Goal: Information Seeking & Learning: Check status

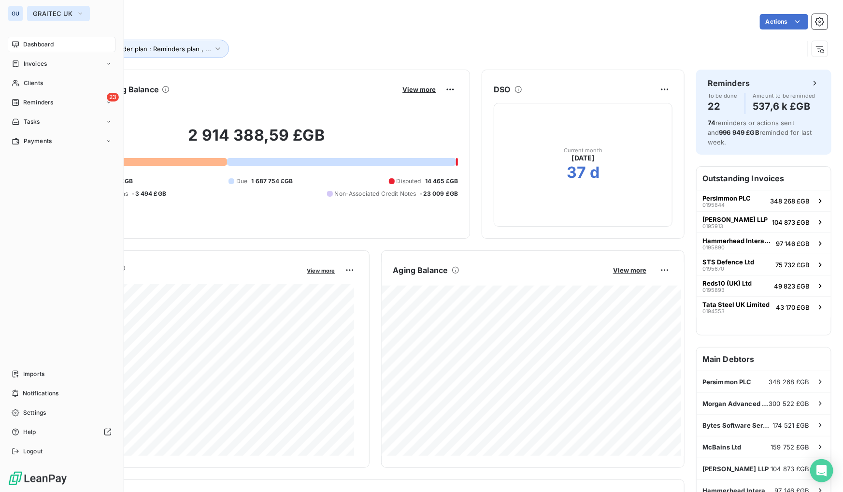
click at [49, 14] on span "GRAITEC UK" at bounding box center [53, 14] width 40 height 8
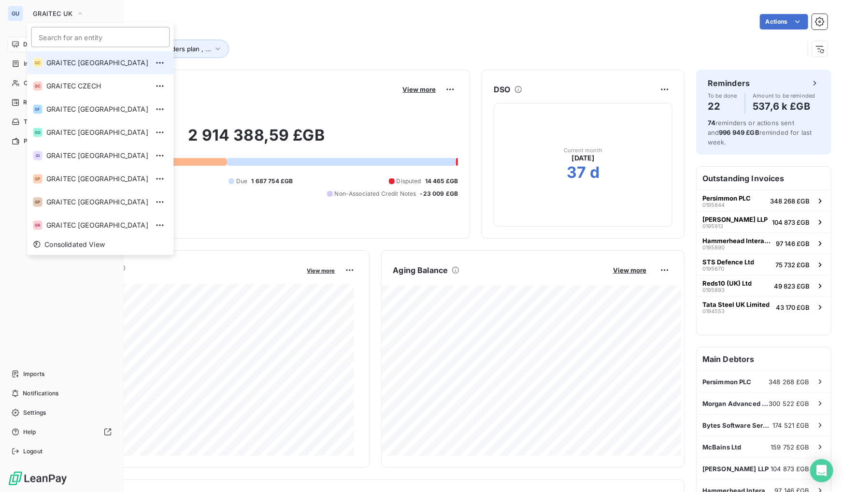
click at [81, 62] on span "GRAITEC [GEOGRAPHIC_DATA]" at bounding box center [97, 63] width 102 height 10
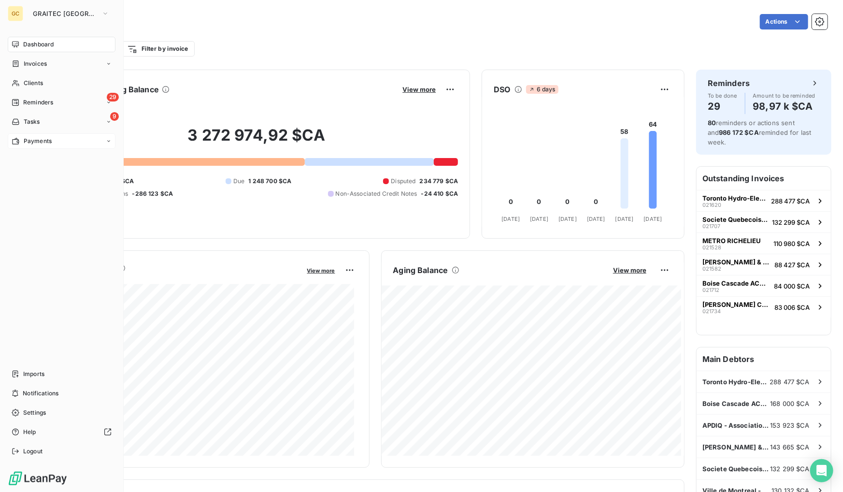
click at [42, 135] on div "Payments" at bounding box center [62, 140] width 108 height 15
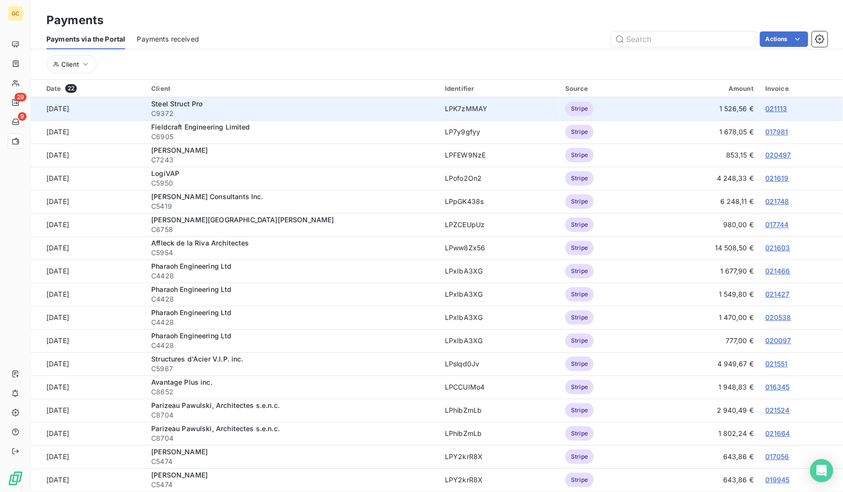
click at [768, 108] on link "021113" at bounding box center [776, 108] width 22 height 8
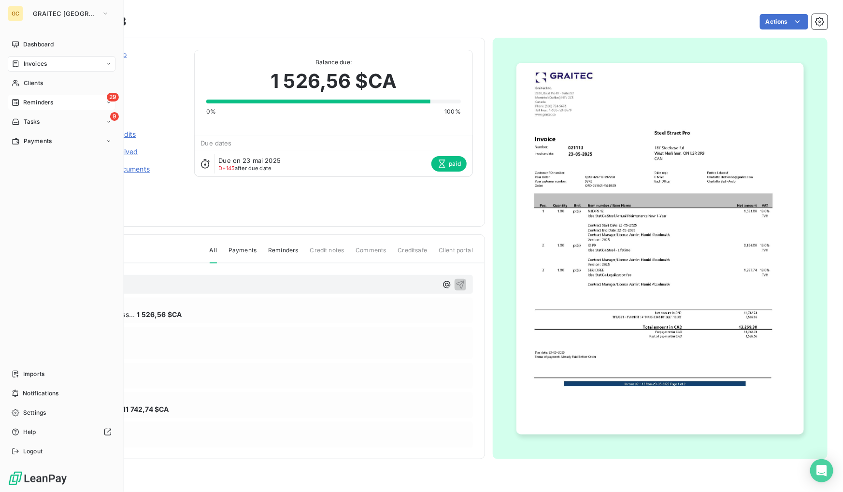
click at [21, 101] on div "Reminders" at bounding box center [33, 102] width 42 height 9
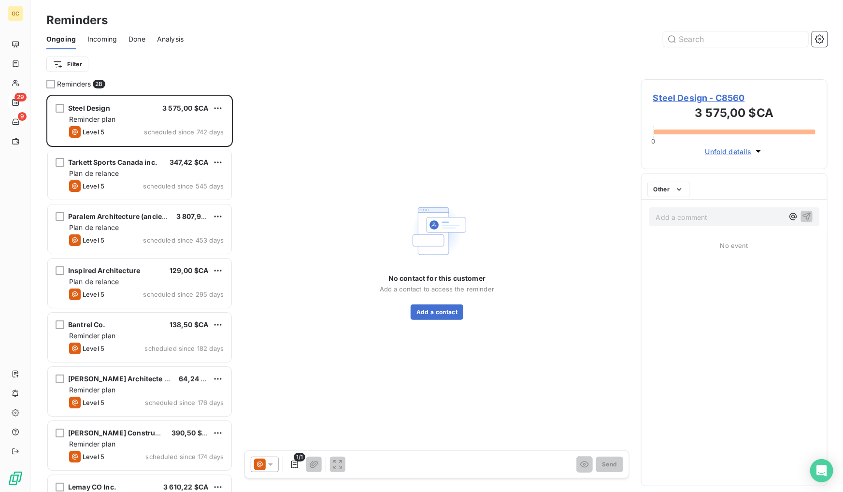
scroll to position [391, 180]
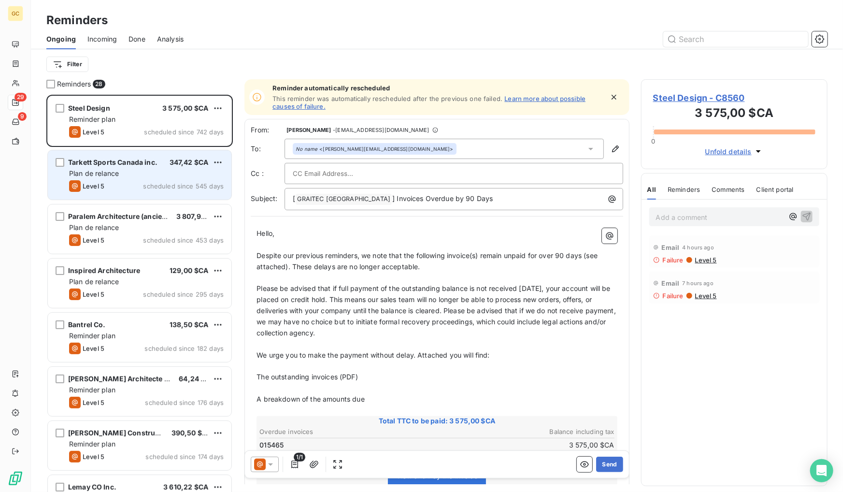
click at [114, 179] on div "Tarkett Sports Canada inc. 347,42 $CA Plan de relance Level 5 scheduled since 5…" at bounding box center [140, 174] width 184 height 49
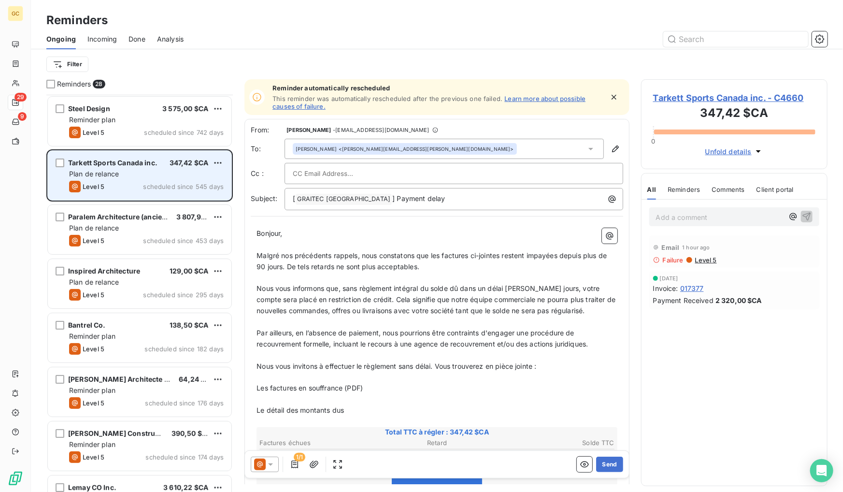
scroll to position [18, 0]
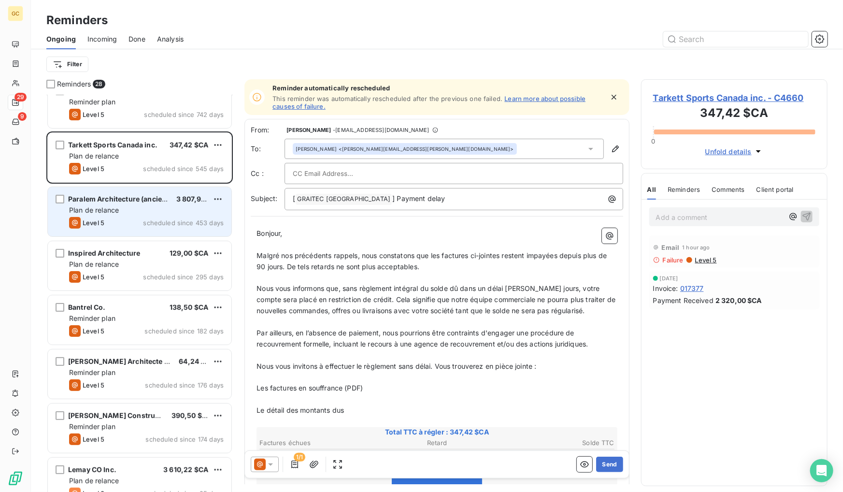
click at [130, 219] on div "Level 5 scheduled since 453 days" at bounding box center [146, 223] width 155 height 12
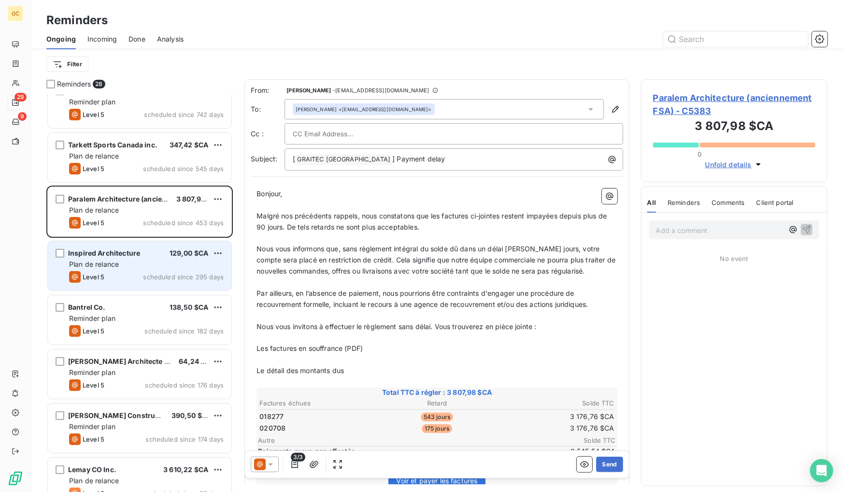
click at [136, 249] on span "Inspired Architecture" at bounding box center [104, 253] width 72 height 8
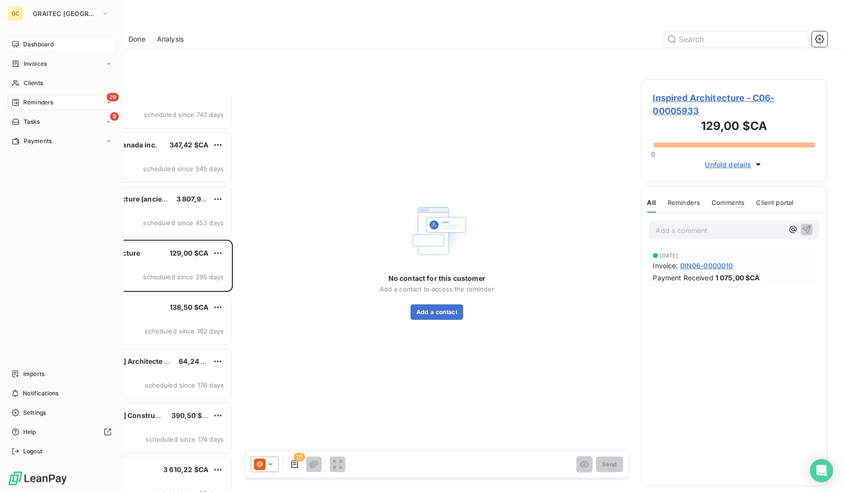
click at [45, 40] on span "Dashboard" at bounding box center [38, 44] width 30 height 9
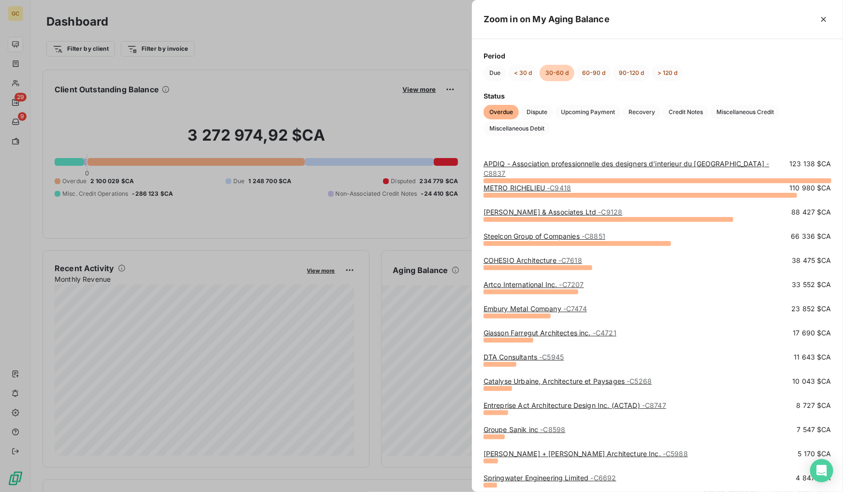
click at [633, 166] on link "APDIQ - Association professionnelle des designers d’interieur du Quebec - C8837" at bounding box center [627, 168] width 286 height 18
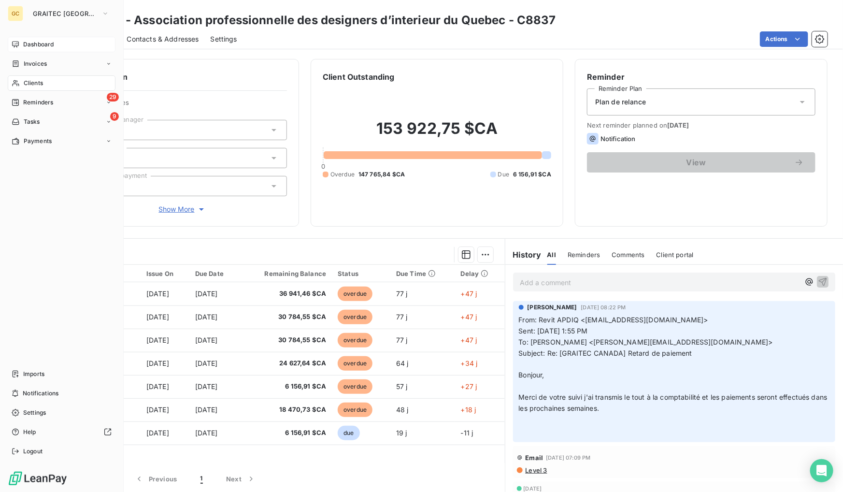
click at [24, 41] on span "Dashboard" at bounding box center [38, 44] width 30 height 9
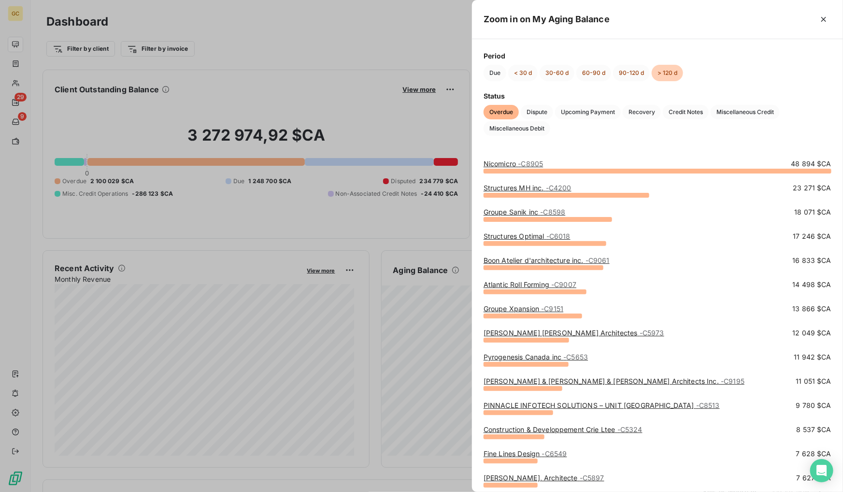
click at [534, 166] on span "- C8905" at bounding box center [531, 163] width 25 height 8
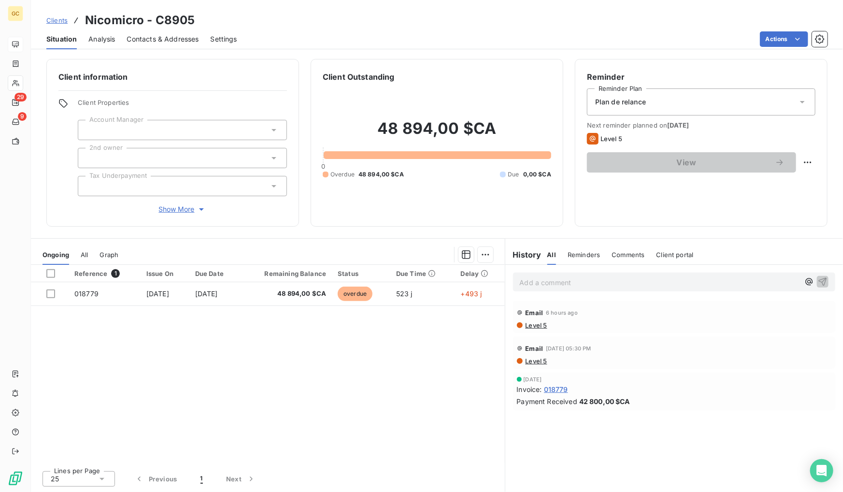
click at [152, 37] on span "Contacts & Addresses" at bounding box center [163, 39] width 72 height 10
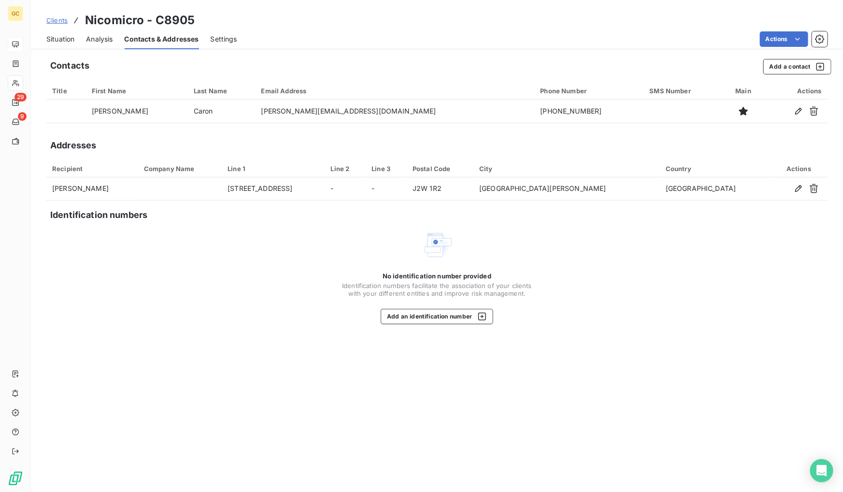
click at [58, 37] on span "Situation" at bounding box center [60, 39] width 28 height 10
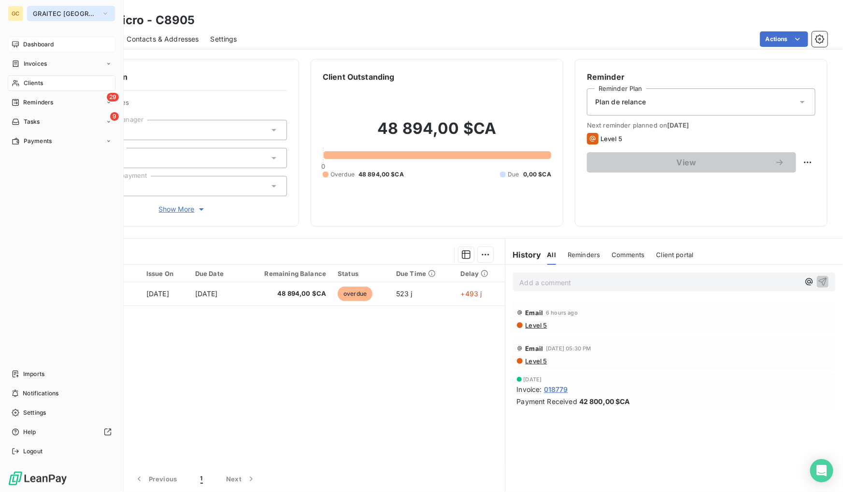
click at [61, 7] on button "GRAITEC [GEOGRAPHIC_DATA]" at bounding box center [71, 13] width 88 height 15
click at [42, 10] on span "GRAITEC [GEOGRAPHIC_DATA]" at bounding box center [65, 14] width 65 height 8
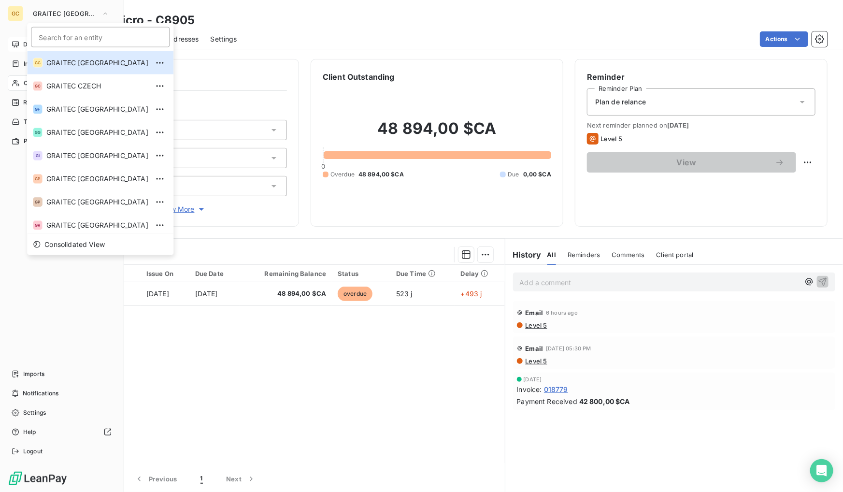
scroll to position [96, 0]
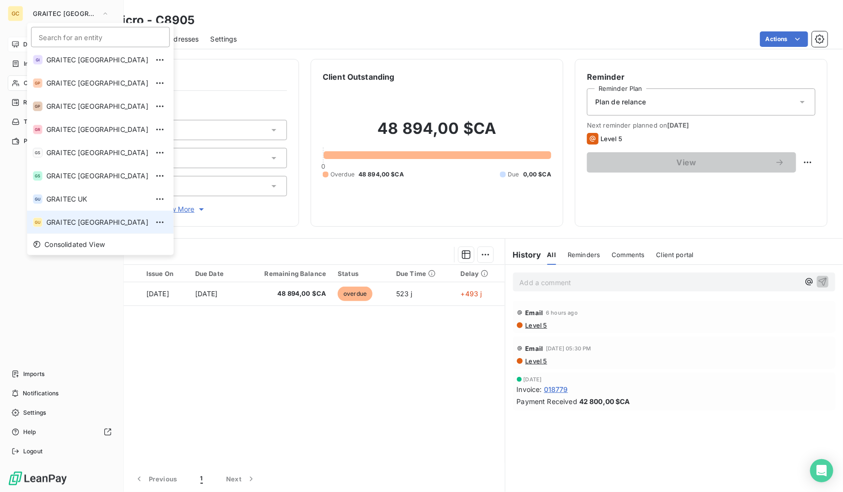
click at [91, 223] on span "GRAITEC [GEOGRAPHIC_DATA]" at bounding box center [97, 222] width 102 height 10
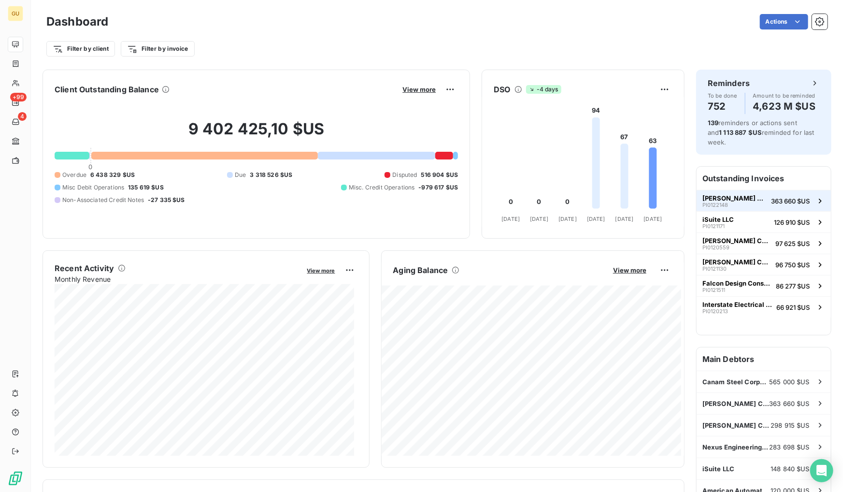
click at [717, 195] on span "[PERSON_NAME] Company" at bounding box center [735, 198] width 65 height 8
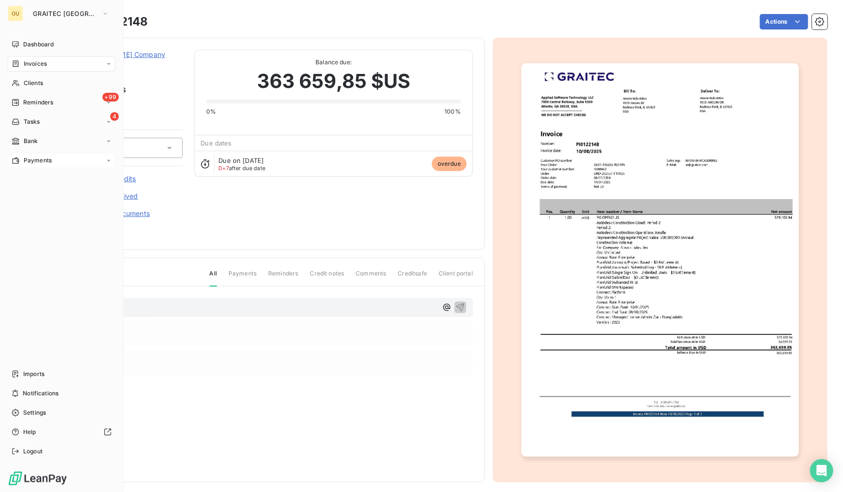
click at [38, 163] on span "Payments" at bounding box center [38, 160] width 28 height 9
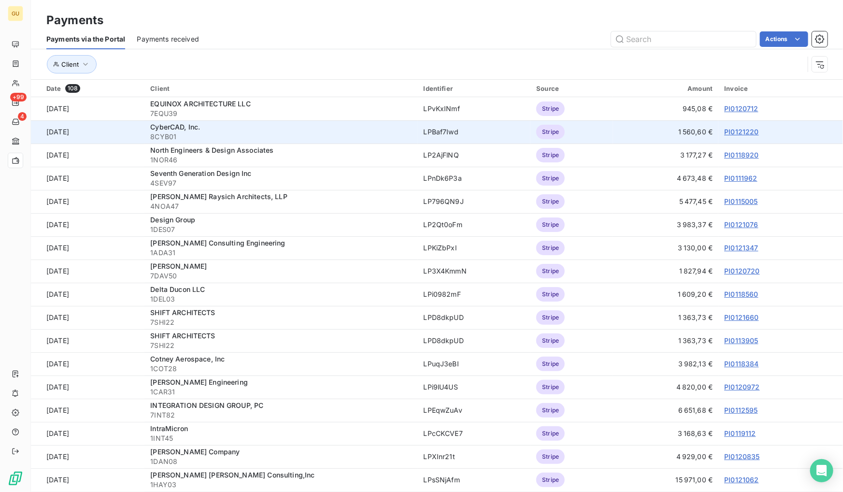
click at [736, 131] on link "PI0121220" at bounding box center [741, 132] width 34 height 8
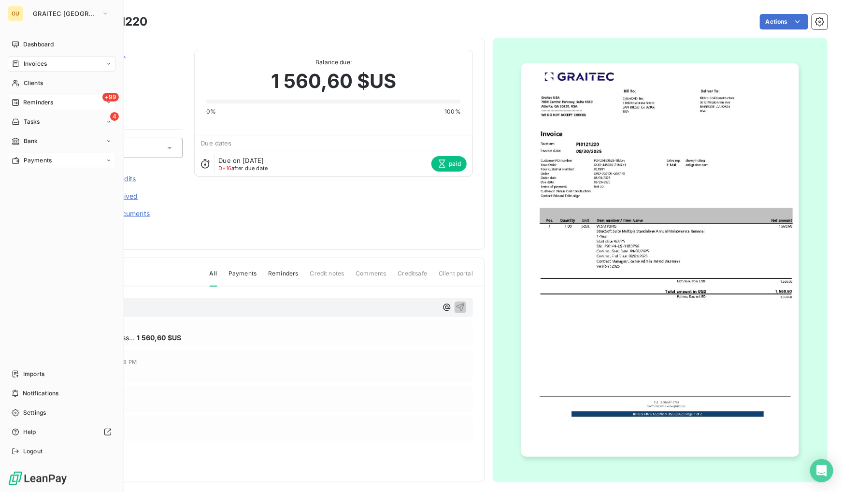
click at [37, 99] on span "Reminders" at bounding box center [38, 102] width 30 height 9
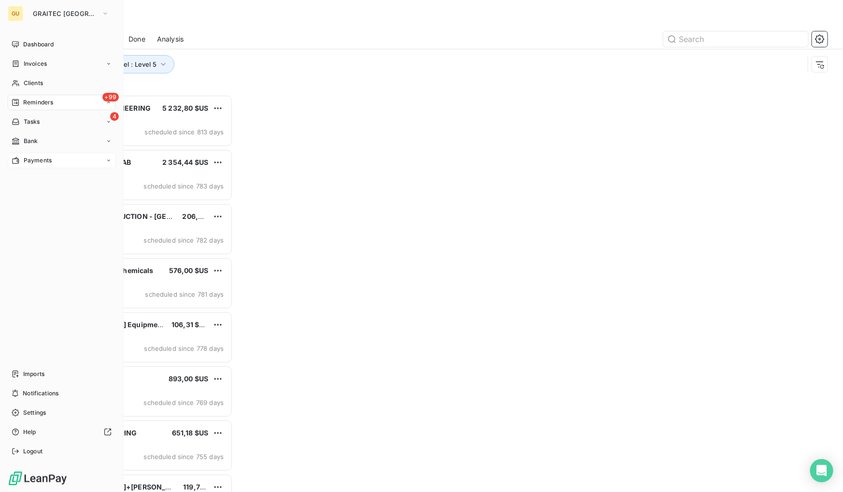
scroll to position [391, 180]
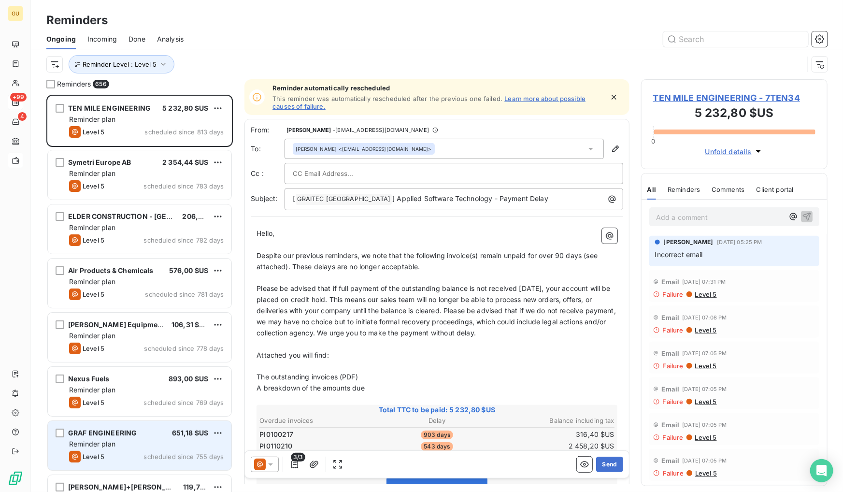
click at [219, 466] on div "[PERSON_NAME] ENGINEERING 651,18 $US Reminder plan Level 5 scheduled since 755 …" at bounding box center [140, 445] width 184 height 49
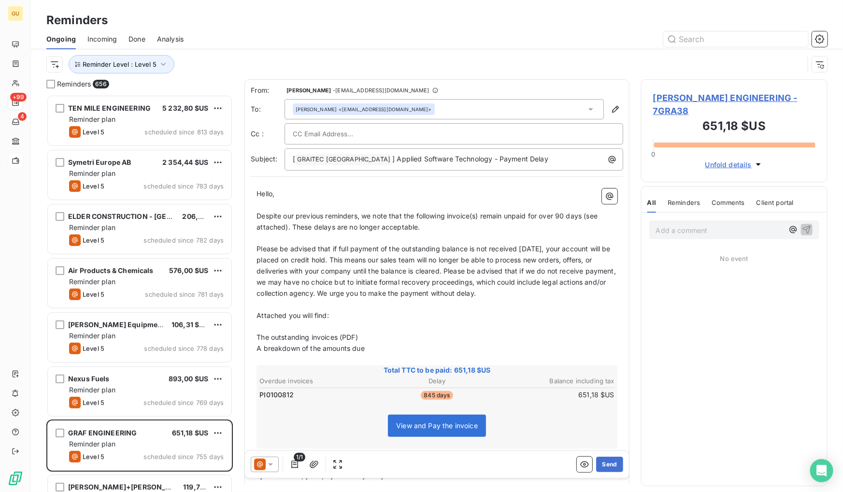
click at [738, 94] on span "[PERSON_NAME] ENGINEERING - 7GRA38" at bounding box center [734, 104] width 162 height 26
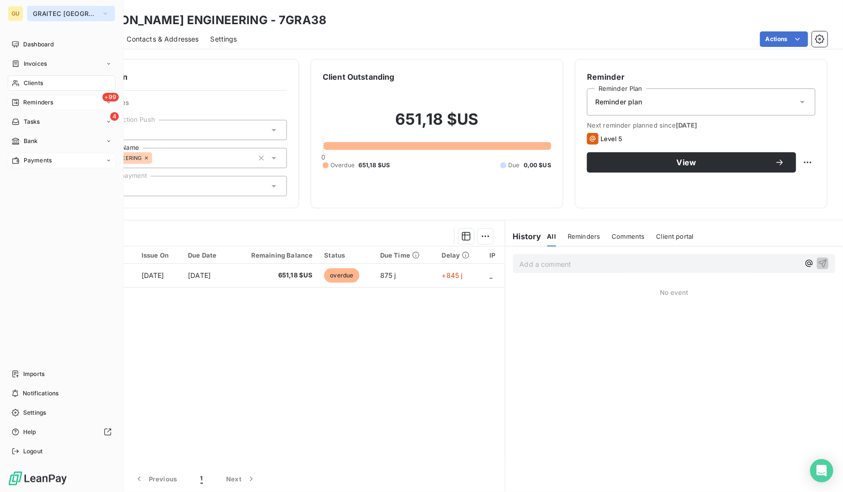
click at [44, 16] on span "GRAITEC [GEOGRAPHIC_DATA]" at bounding box center [65, 14] width 65 height 8
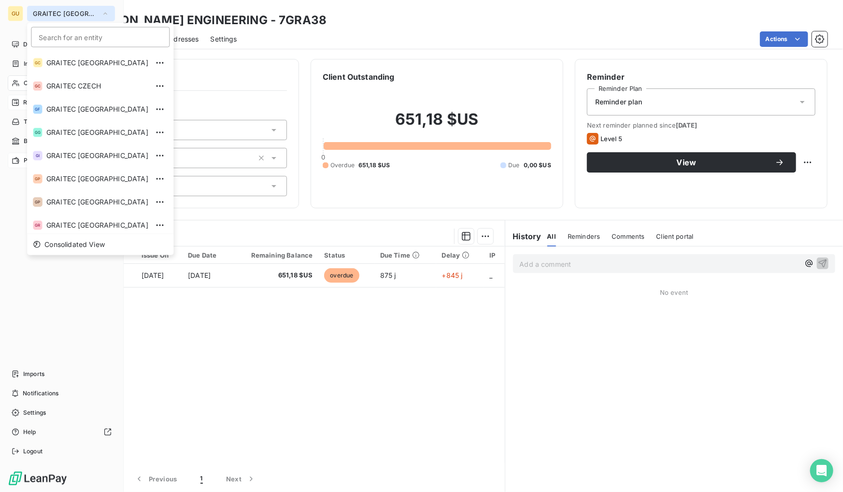
scroll to position [96, 0]
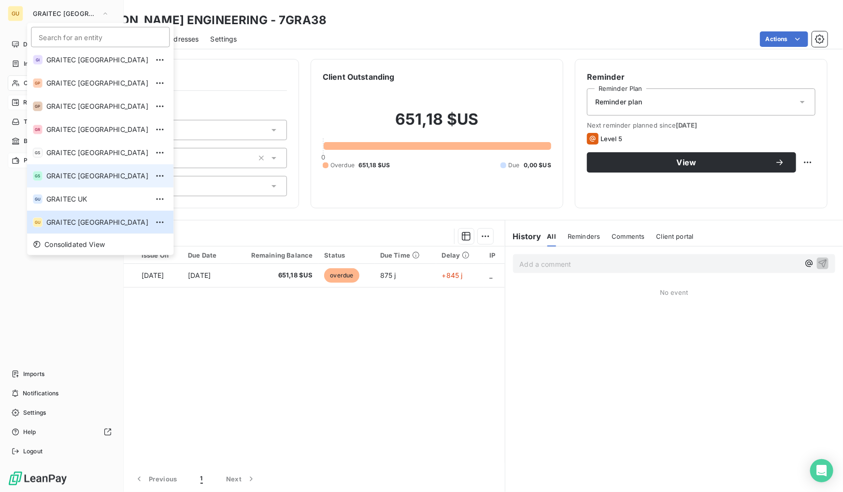
click at [59, 177] on span "GRAITEC [GEOGRAPHIC_DATA]" at bounding box center [97, 176] width 102 height 10
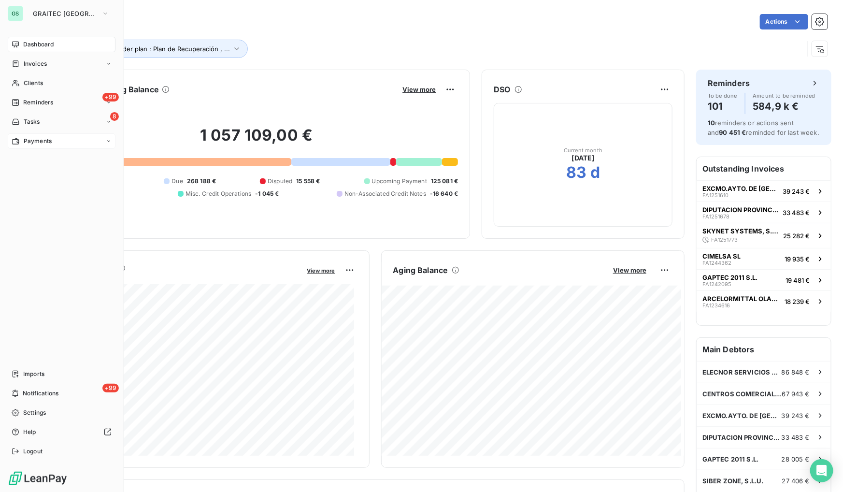
click at [29, 141] on span "Payments" at bounding box center [38, 141] width 28 height 9
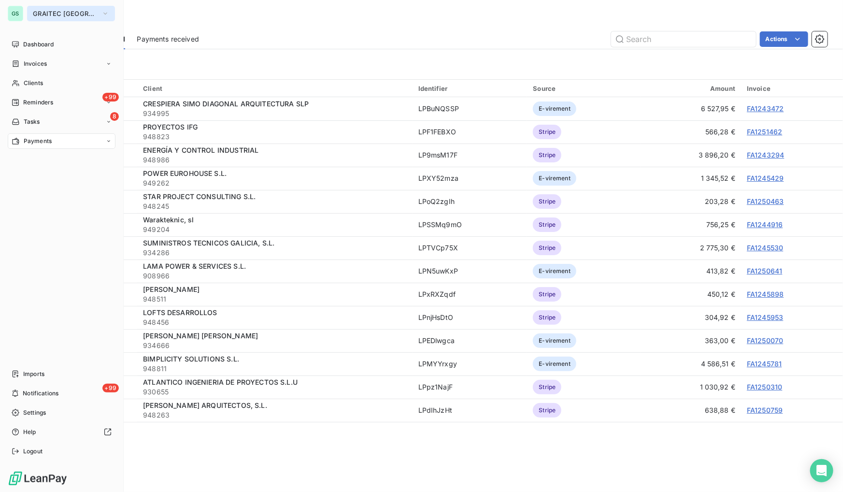
click at [42, 10] on span "GRAITEC [GEOGRAPHIC_DATA]" at bounding box center [65, 14] width 65 height 8
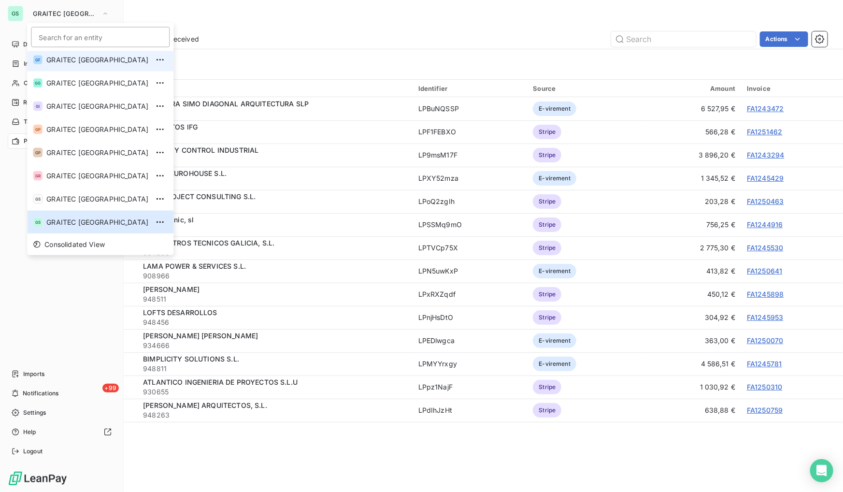
scroll to position [46, 0]
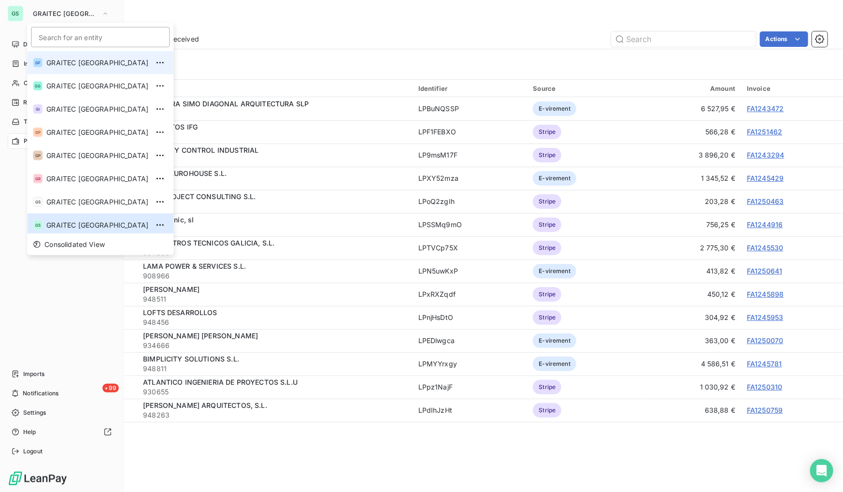
click at [68, 68] on li "GF GRAITEC [GEOGRAPHIC_DATA]" at bounding box center [100, 62] width 146 height 23
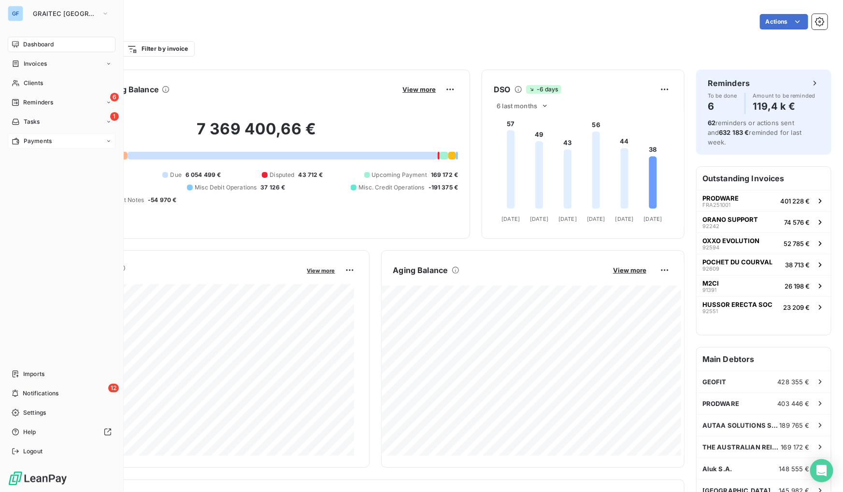
click at [54, 144] on div "Payments" at bounding box center [62, 140] width 108 height 15
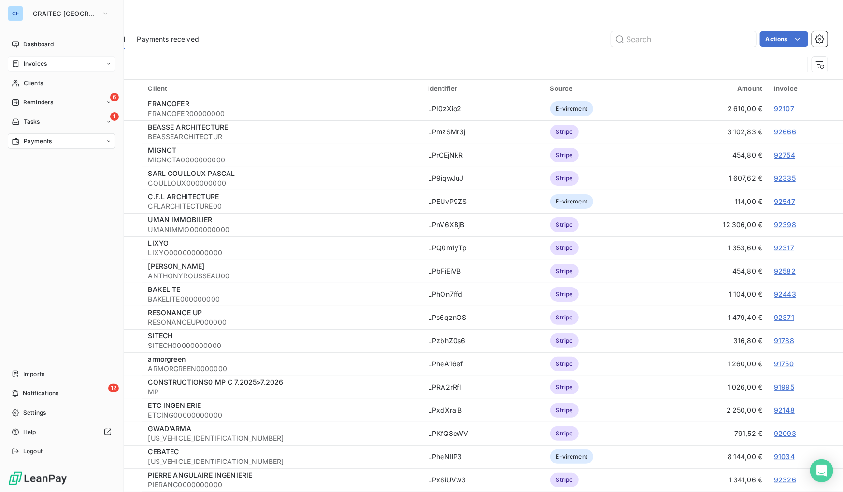
click at [27, 64] on span "Invoices" at bounding box center [35, 63] width 23 height 9
click at [38, 81] on span "Invoices" at bounding box center [34, 83] width 23 height 9
click at [47, 83] on div "Invoices" at bounding box center [67, 82] width 96 height 15
click at [49, 69] on div "Invoices" at bounding box center [62, 63] width 108 height 15
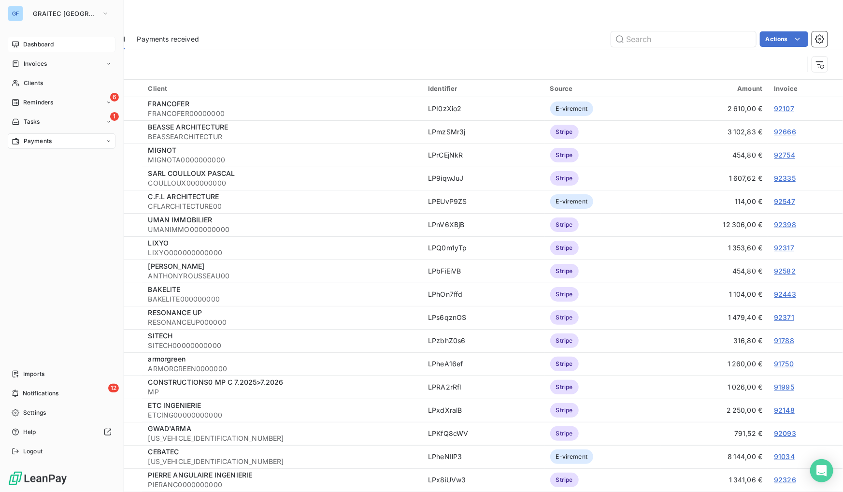
click at [43, 43] on span "Dashboard" at bounding box center [38, 44] width 30 height 9
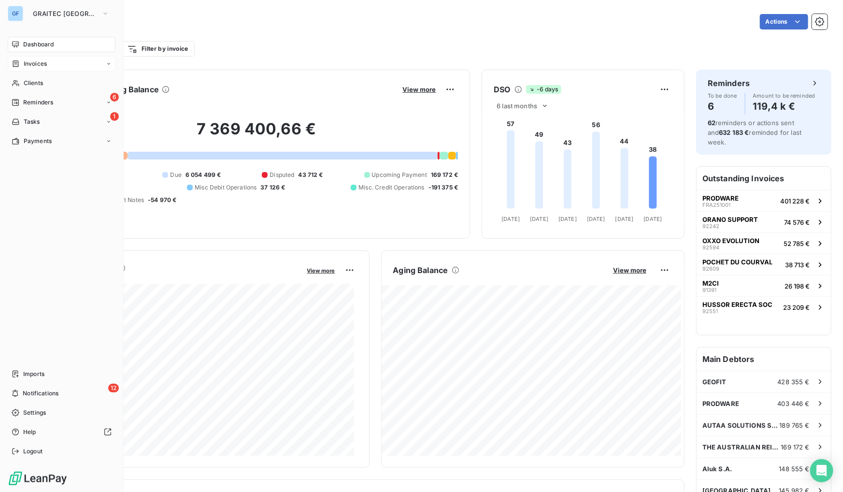
click at [34, 58] on div "Invoices" at bounding box center [62, 63] width 108 height 15
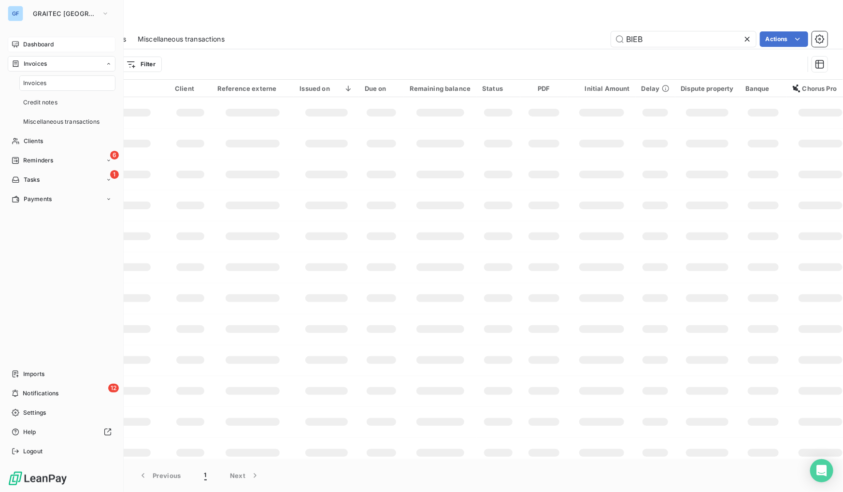
click at [34, 58] on div "Invoices" at bounding box center [62, 63] width 108 height 15
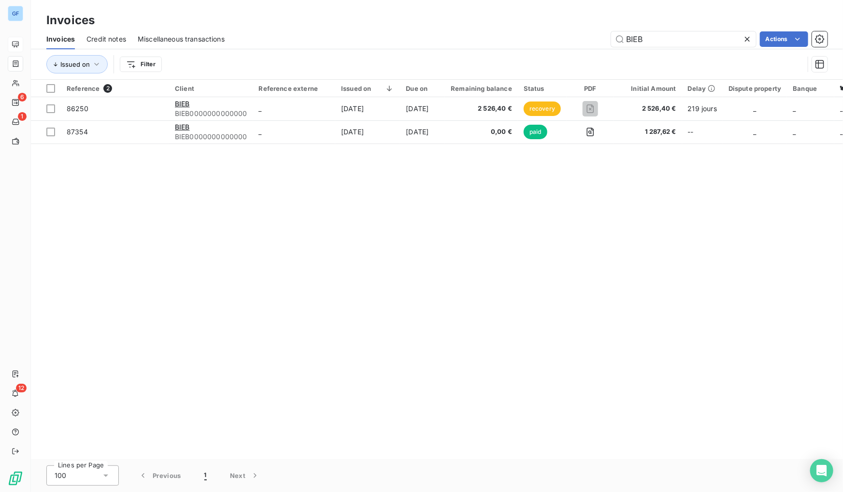
click at [748, 38] on icon at bounding box center [748, 39] width 10 height 10
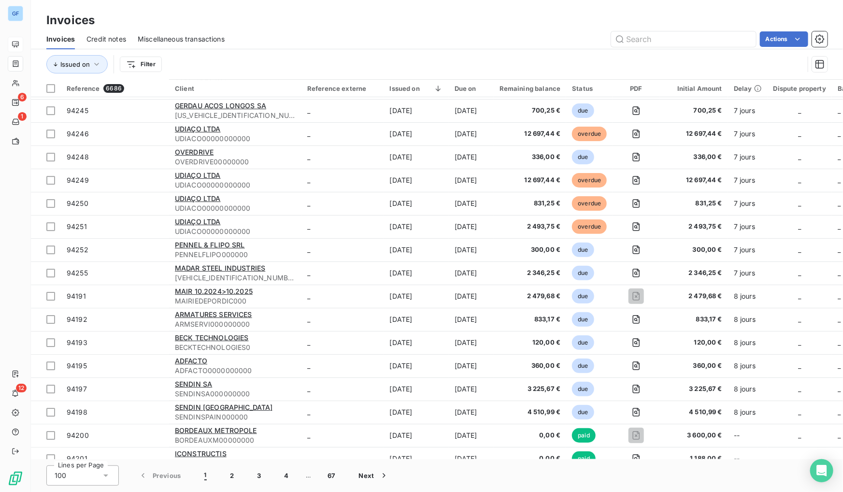
scroll to position [1961, 0]
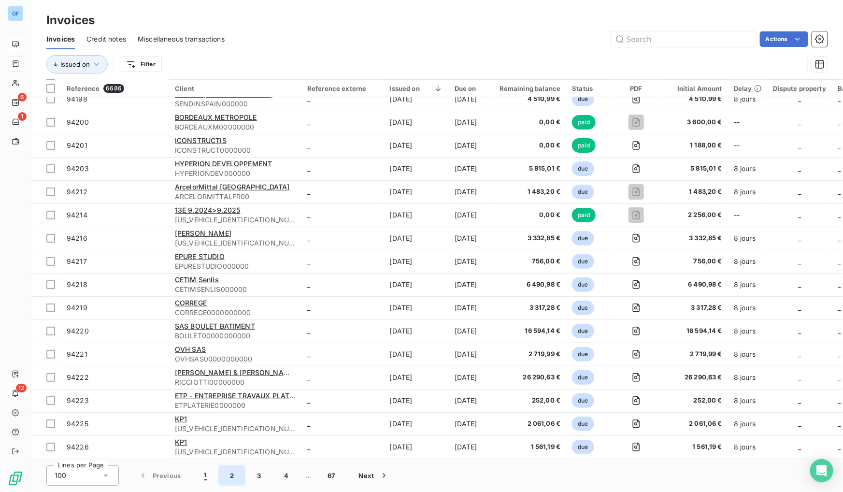
click at [232, 476] on button "2" at bounding box center [231, 475] width 27 height 20
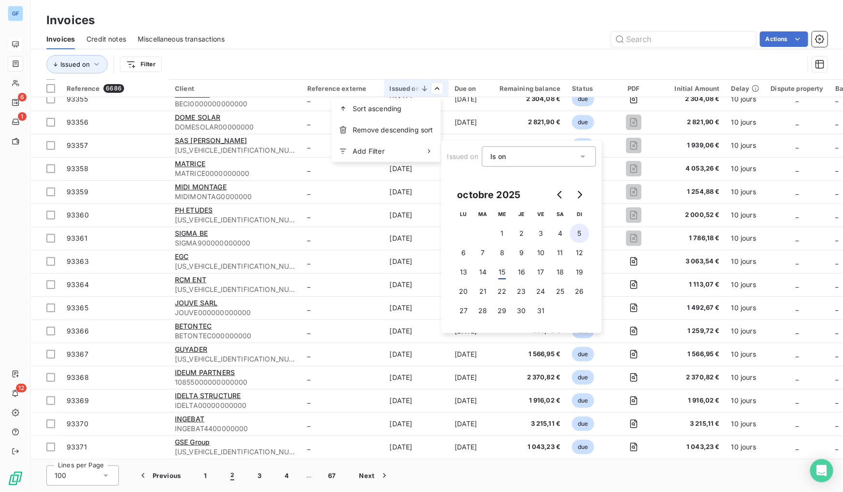
click at [572, 236] on button "5" at bounding box center [579, 233] width 19 height 19
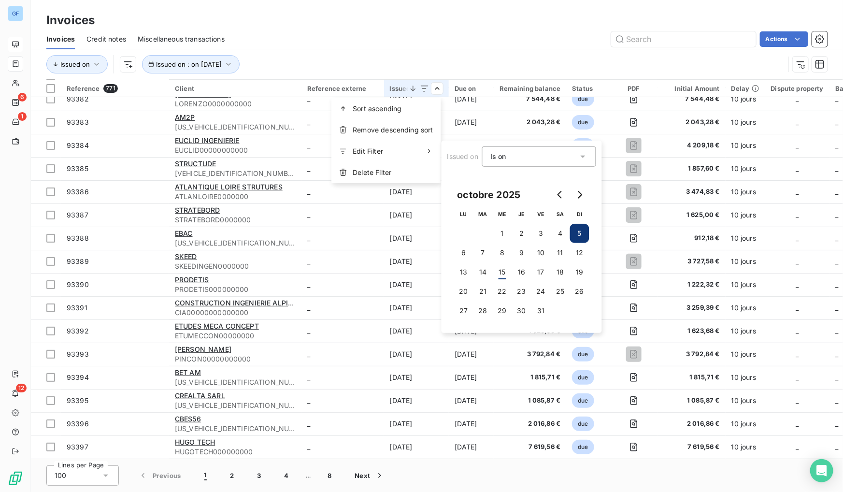
click at [599, 91] on html "GF 6 1 12 Invoices Invoices Credit notes Miscellaneous transactions Actions Iss…" at bounding box center [421, 246] width 843 height 492
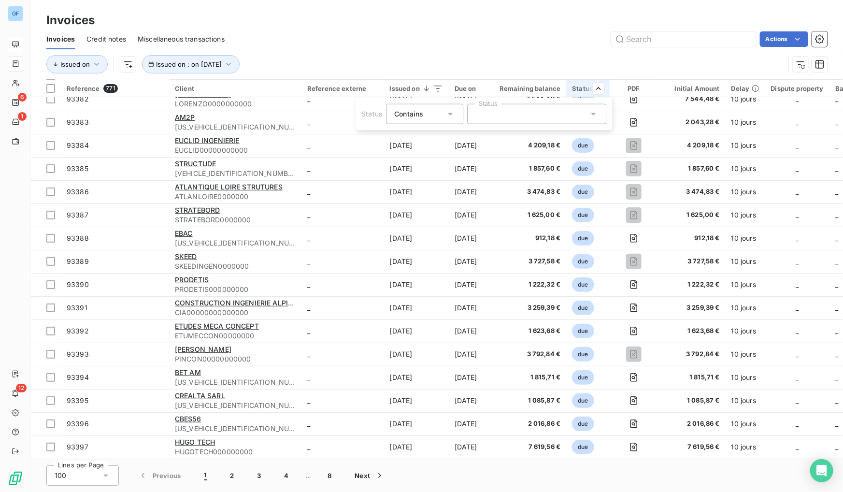
click at [556, 113] on div at bounding box center [536, 114] width 139 height 20
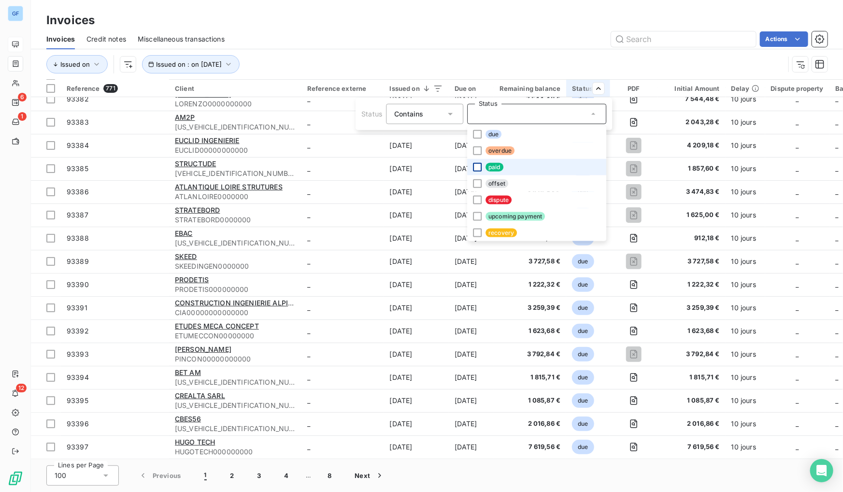
click at [478, 171] on div at bounding box center [477, 167] width 9 height 9
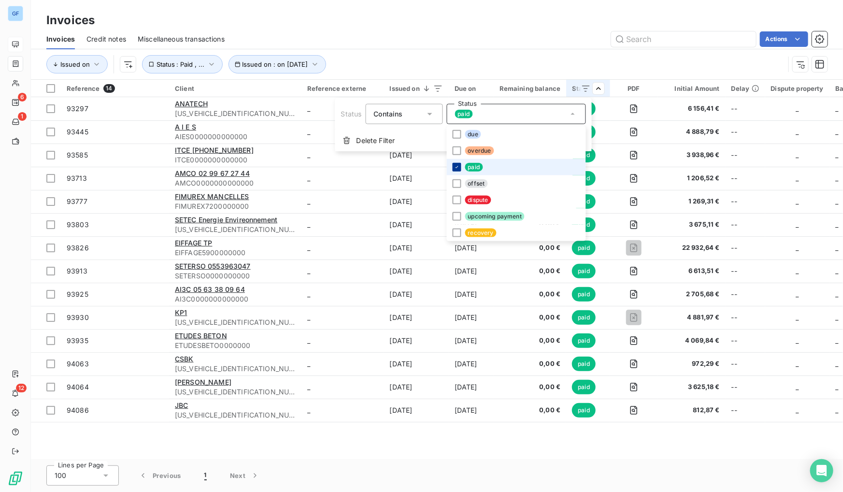
scroll to position [0, 0]
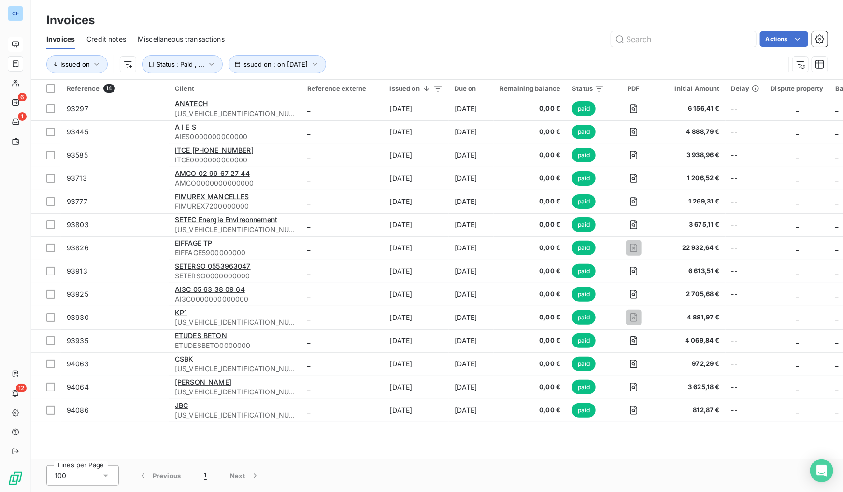
click at [511, 14] on html "GF 6 1 12 Invoices Invoices Credit notes Miscellaneous transactions Actions Iss…" at bounding box center [421, 246] width 843 height 492
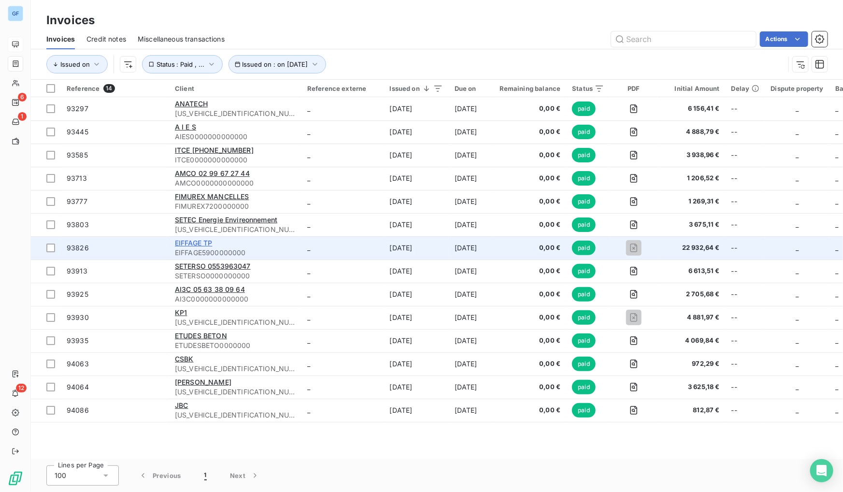
click at [191, 244] on span "EIFFAGE TP" at bounding box center [194, 243] width 38 height 8
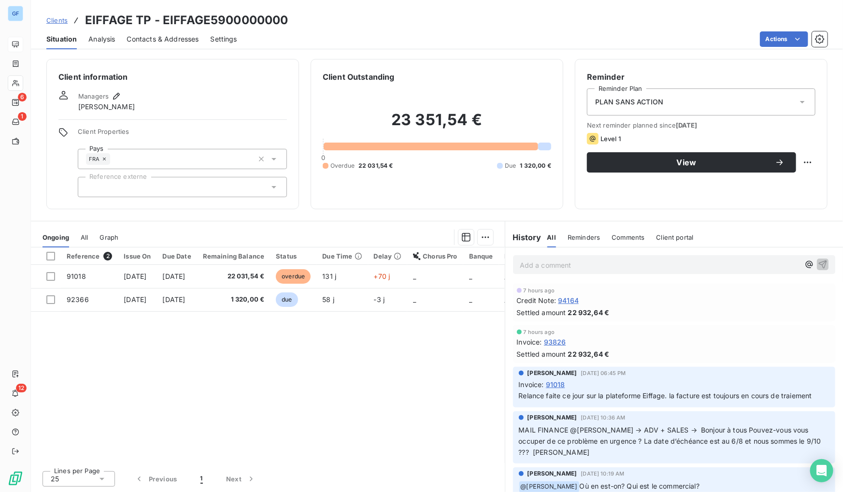
click at [86, 231] on div "All" at bounding box center [84, 237] width 7 height 20
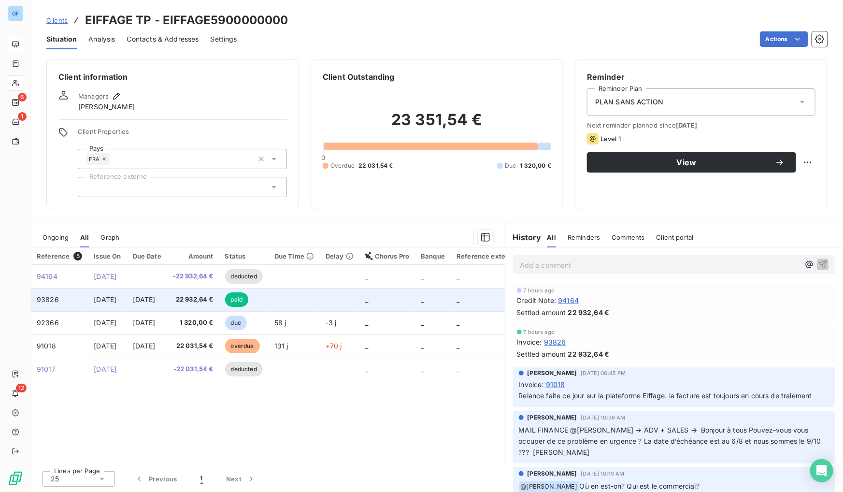
click at [145, 304] on td "[DATE]" at bounding box center [147, 299] width 40 height 23
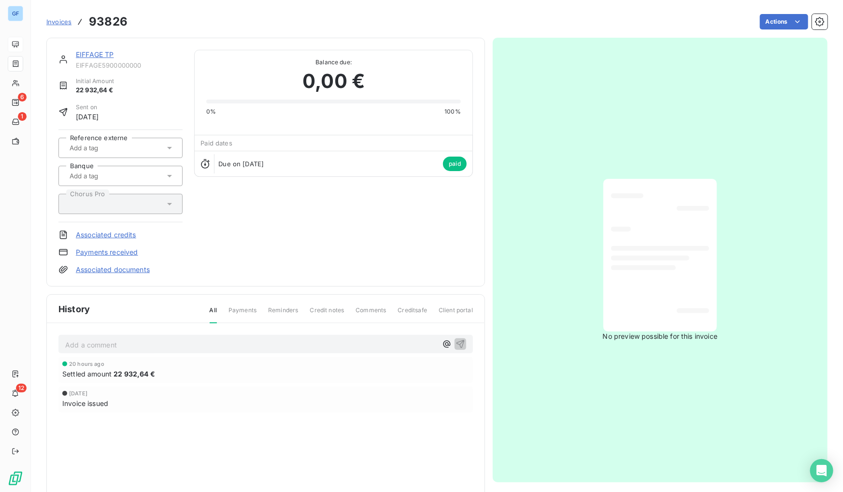
click at [64, 24] on span "Invoices" at bounding box center [58, 22] width 25 height 8
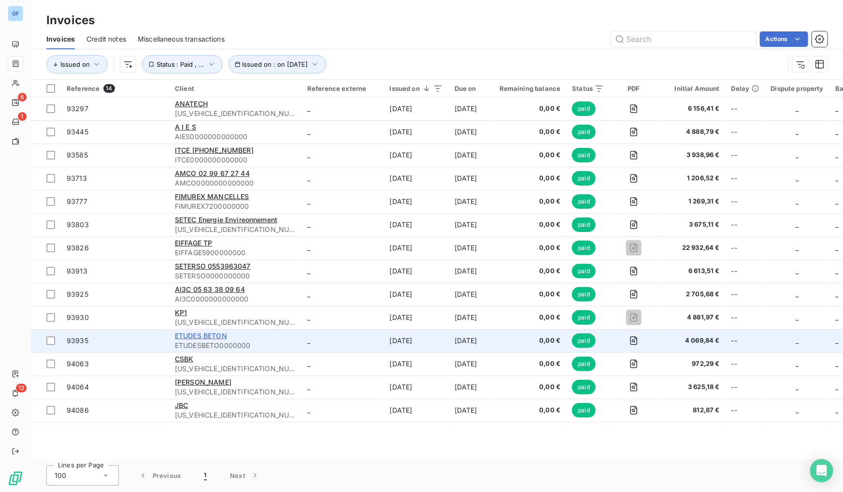
click at [204, 333] on span "ETUDES BETON" at bounding box center [201, 335] width 52 height 8
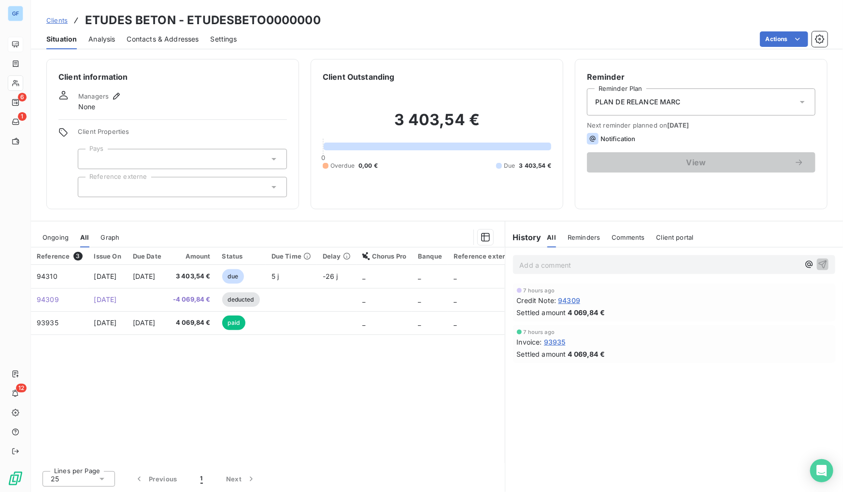
click at [204, 333] on td "4 069,84 €" at bounding box center [191, 322] width 49 height 23
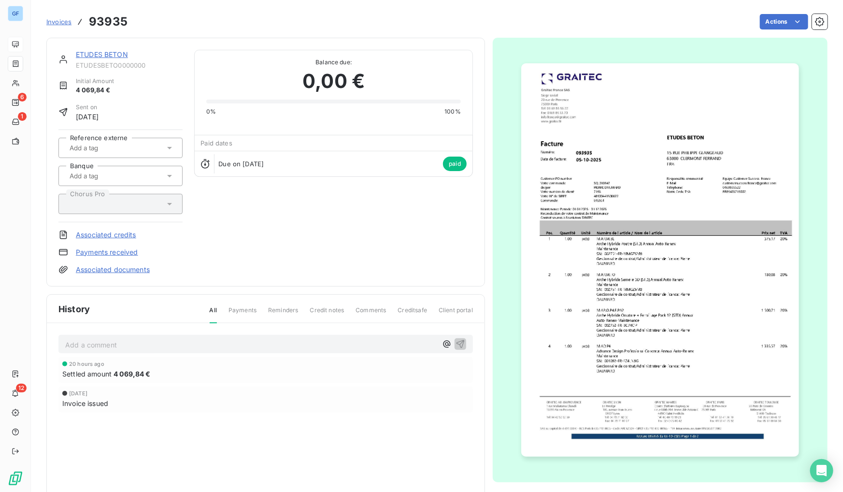
click at [64, 23] on span "Invoices" at bounding box center [58, 22] width 25 height 8
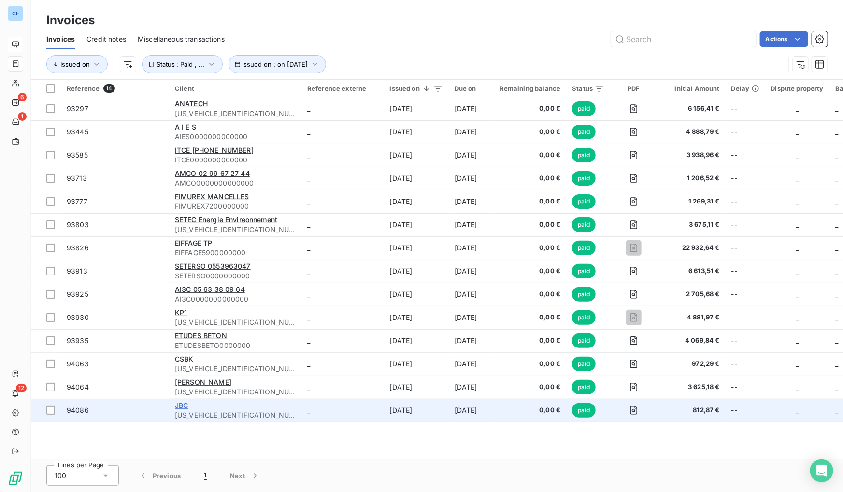
click at [184, 403] on span "JBC" at bounding box center [181, 405] width 13 height 8
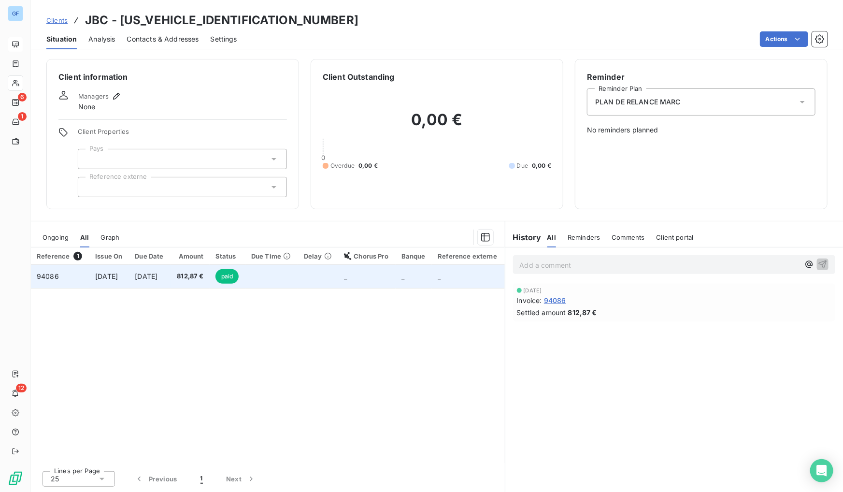
click at [196, 275] on span "812,87 €" at bounding box center [190, 277] width 28 height 10
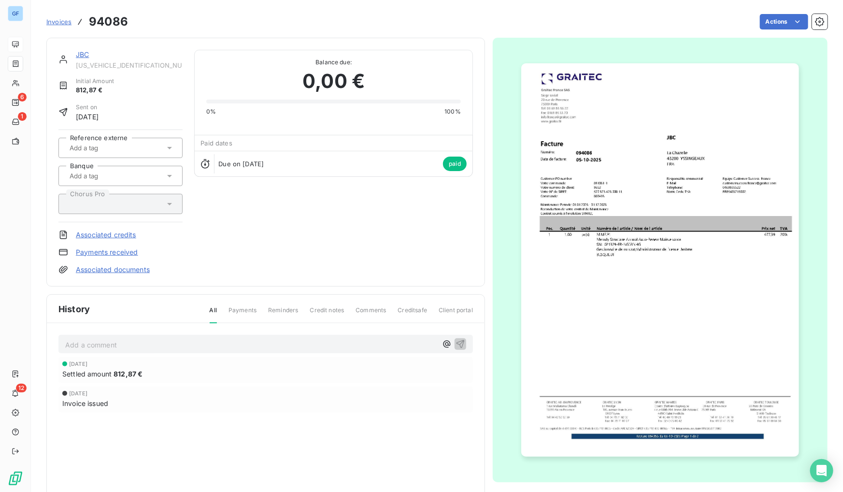
click at [591, 209] on img "button" at bounding box center [660, 259] width 278 height 393
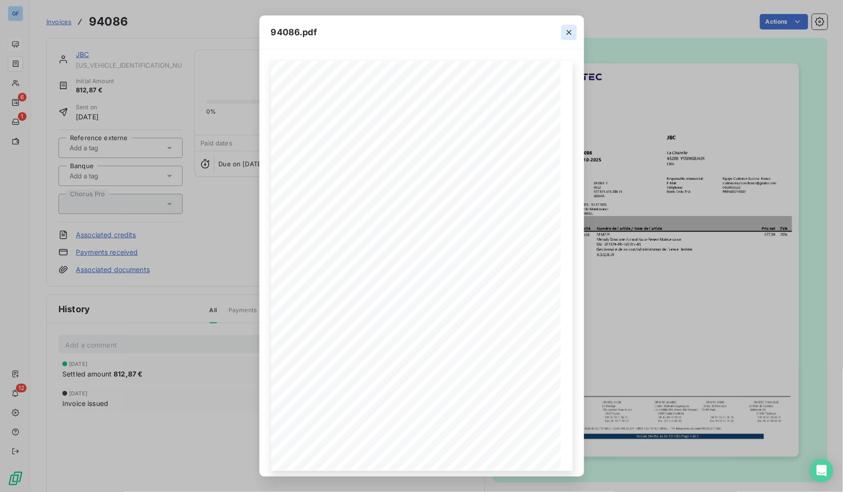
click at [570, 32] on icon "button" at bounding box center [569, 33] width 10 height 10
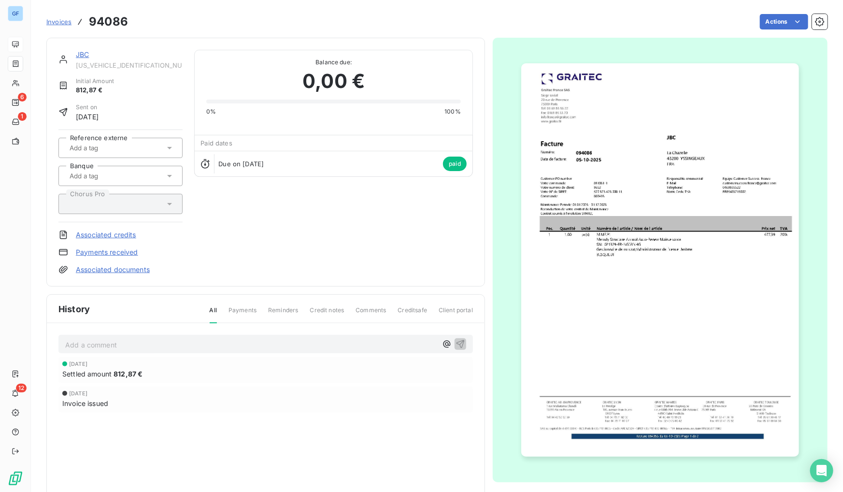
click at [83, 56] on link "JBC" at bounding box center [82, 54] width 13 height 8
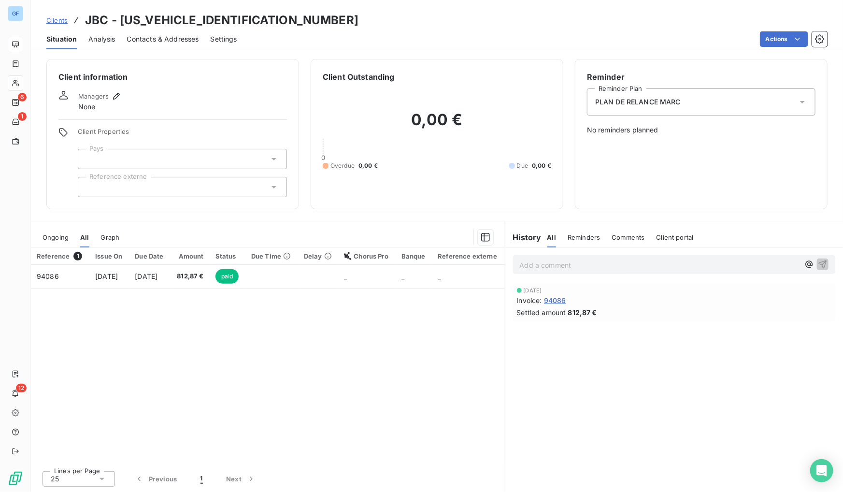
click at [289, 256] on div "Due Time" at bounding box center [271, 256] width 41 height 8
click at [330, 256] on div "Delay" at bounding box center [318, 256] width 29 height 8
click at [228, 44] on div "Settings" at bounding box center [224, 39] width 27 height 20
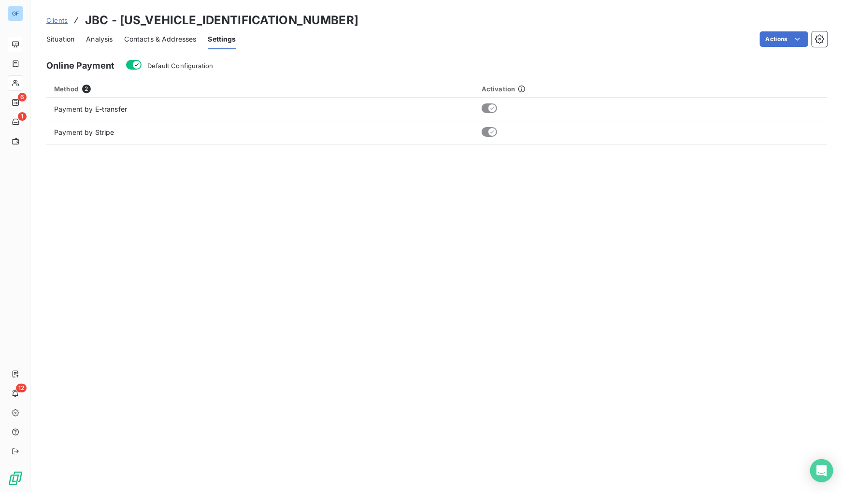
click at [188, 45] on div "Contacts & Addresses" at bounding box center [161, 39] width 72 height 20
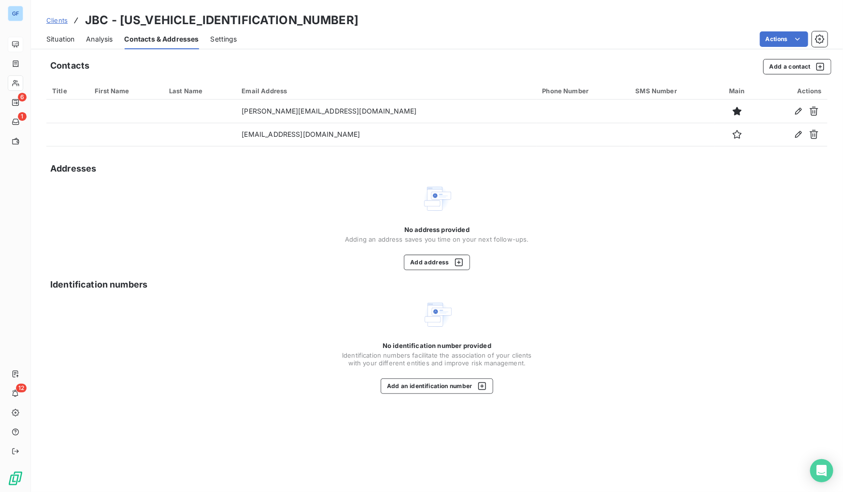
click at [96, 38] on span "Analysis" at bounding box center [99, 39] width 27 height 10
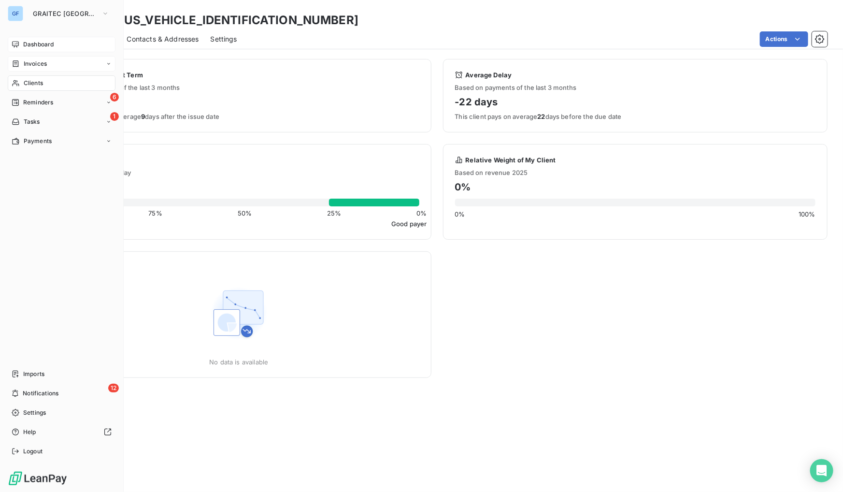
click at [36, 63] on span "Invoices" at bounding box center [35, 63] width 23 height 9
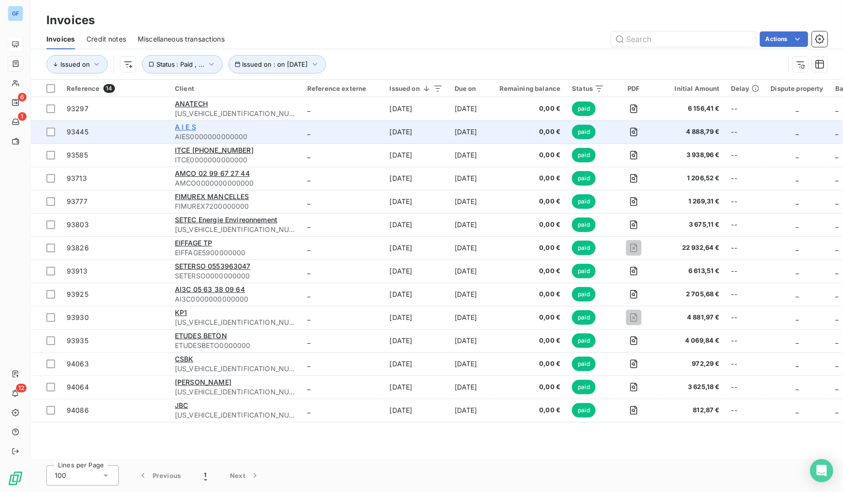
click at [190, 127] on span "A I E S" at bounding box center [185, 127] width 21 height 8
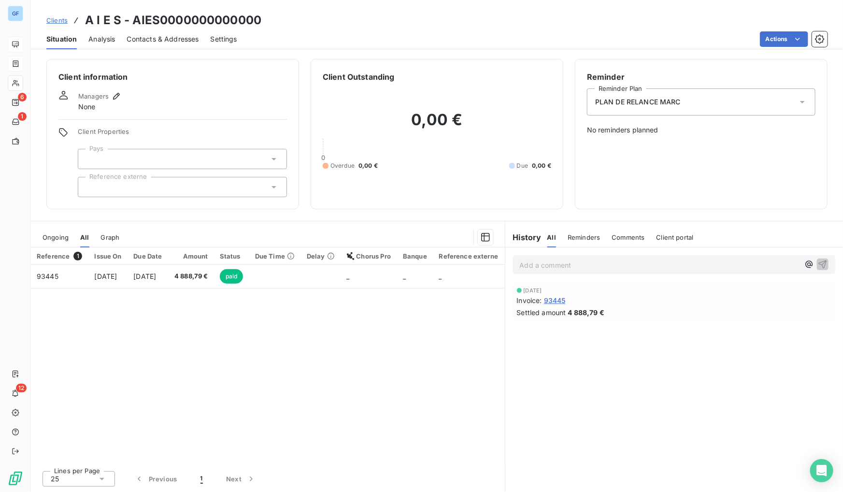
click at [106, 38] on span "Analysis" at bounding box center [101, 39] width 27 height 10
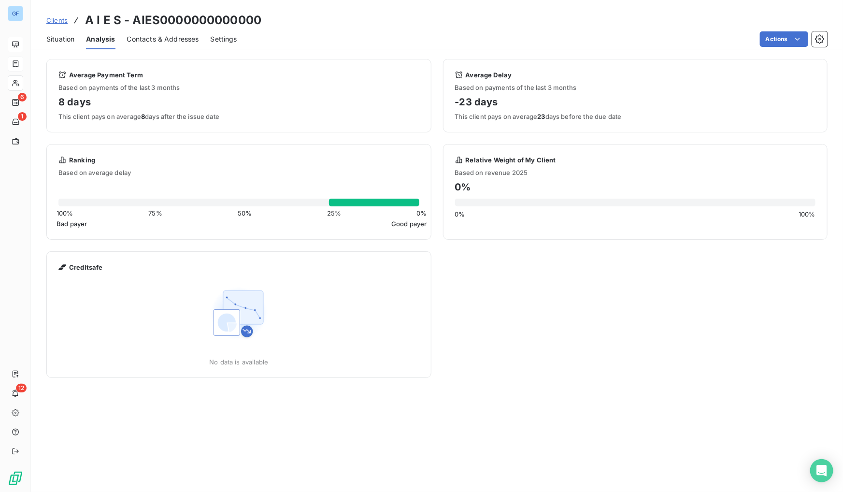
click at [65, 37] on span "Situation" at bounding box center [60, 39] width 28 height 10
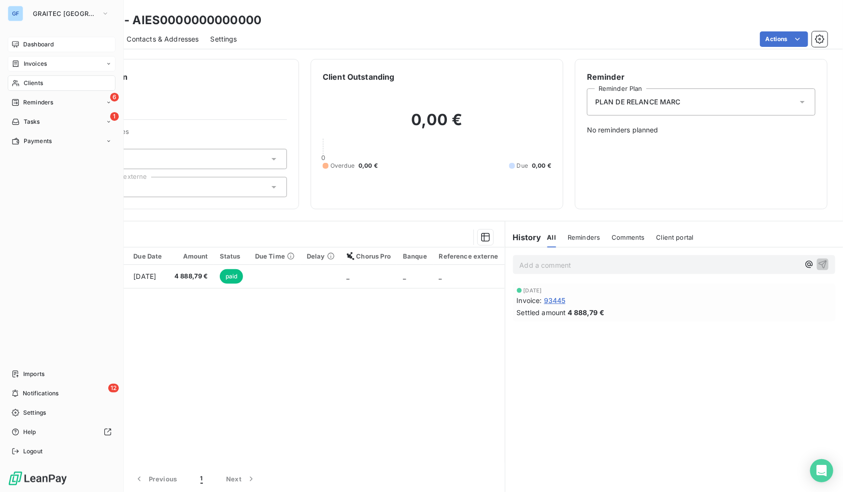
click at [28, 45] on span "Dashboard" at bounding box center [38, 44] width 30 height 9
